Goal: Task Accomplishment & Management: Complete application form

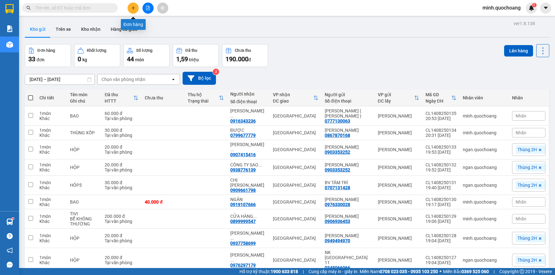
click at [131, 8] on icon "plus" at bounding box center [132, 8] width 3 height 0
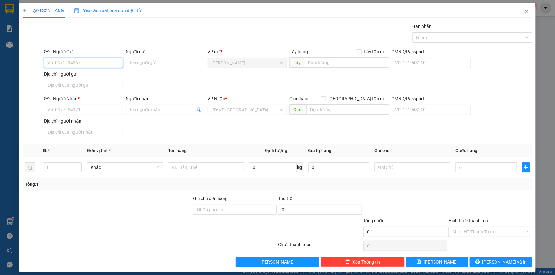
click at [93, 61] on input "SĐT Người Gửi" at bounding box center [83, 63] width 79 height 10
type input "0909850823"
click at [93, 61] on input "0909850823" at bounding box center [83, 63] width 79 height 10
click at [94, 76] on div "0909850823 - [PERSON_NAME] SA" at bounding box center [82, 75] width 71 height 7
type input "[PERSON_NAME] SA"
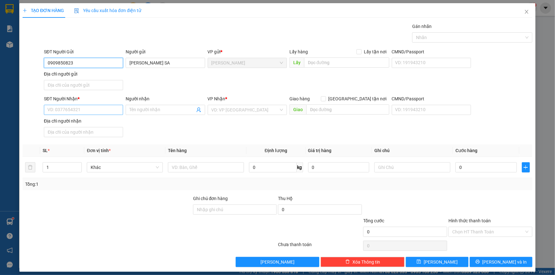
type input "0909850823"
click at [86, 108] on input "SĐT Người Nhận *" at bounding box center [83, 110] width 79 height 10
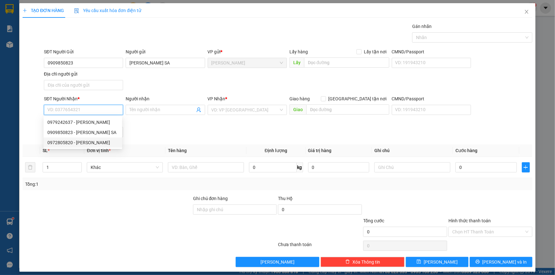
click at [96, 144] on div "0972805820 - [PERSON_NAME]" at bounding box center [82, 142] width 71 height 7
type input "0972805820"
type input "[PERSON_NAME]"
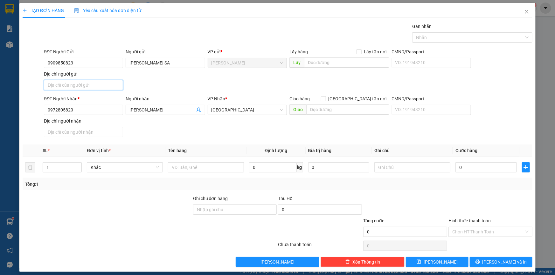
click at [99, 90] on input "Địa chỉ người gửi" at bounding box center [83, 85] width 79 height 10
type input "[GEOGRAPHIC_DATA] , [GEOGRAPHIC_DATA] , [GEOGRAPHIC_DATA]"
click at [190, 167] on input "text" at bounding box center [206, 167] width 76 height 10
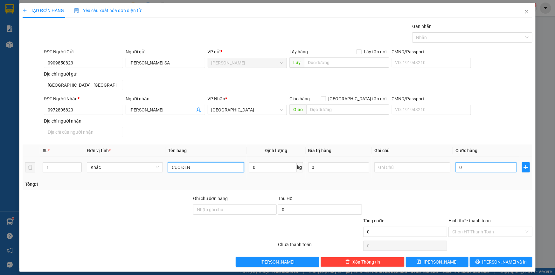
type input "CỤC ĐEN"
click at [456, 169] on input "0" at bounding box center [485, 167] width 61 height 10
type input "4"
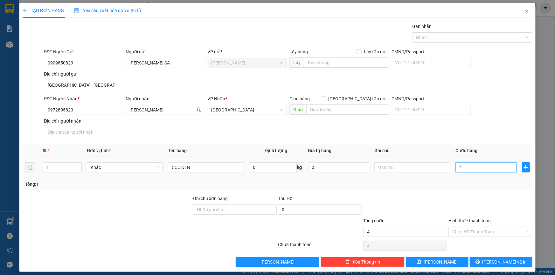
type input "40"
type input "40.000"
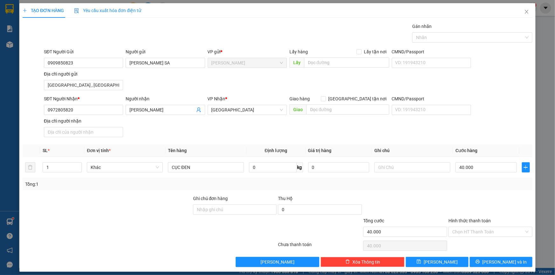
click at [450, 197] on div at bounding box center [490, 206] width 85 height 22
drag, startPoint x: 469, startPoint y: 230, endPoint x: 469, endPoint y: 236, distance: 6.1
click at [469, 230] on input "Hình thức thanh toán" at bounding box center [488, 232] width 72 height 10
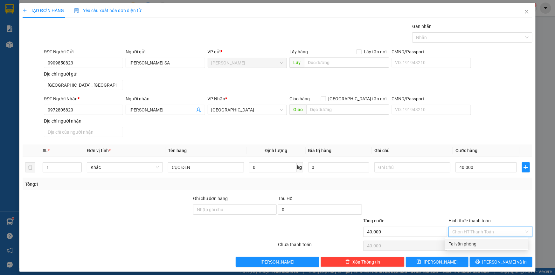
click at [469, 245] on div "Tại văn phòng" at bounding box center [487, 244] width 76 height 7
type input "0"
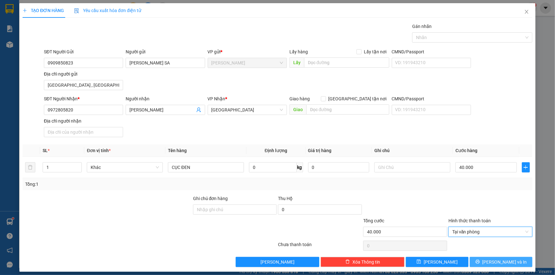
click at [480, 263] on icon "printer" at bounding box center [477, 262] width 4 height 4
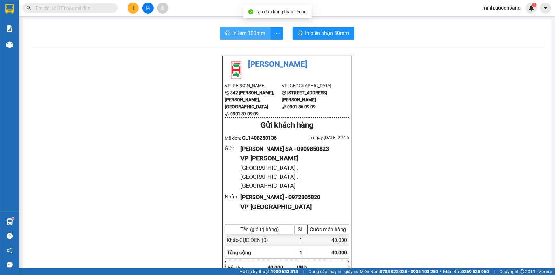
click at [247, 30] on span "In tem 100mm" at bounding box center [249, 33] width 33 height 8
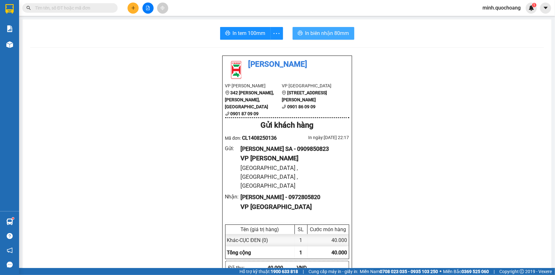
click at [325, 35] on span "In biên nhận 80mm" at bounding box center [327, 33] width 44 height 8
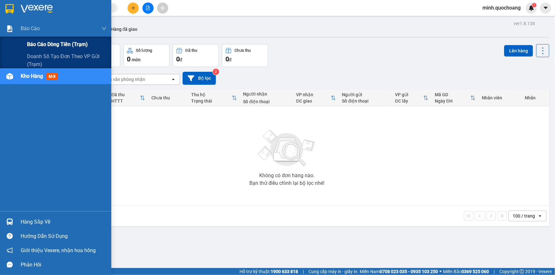
click at [30, 46] on span "Báo cáo dòng tiền (trạm)" at bounding box center [57, 44] width 61 height 8
